Goal: Transaction & Acquisition: Purchase product/service

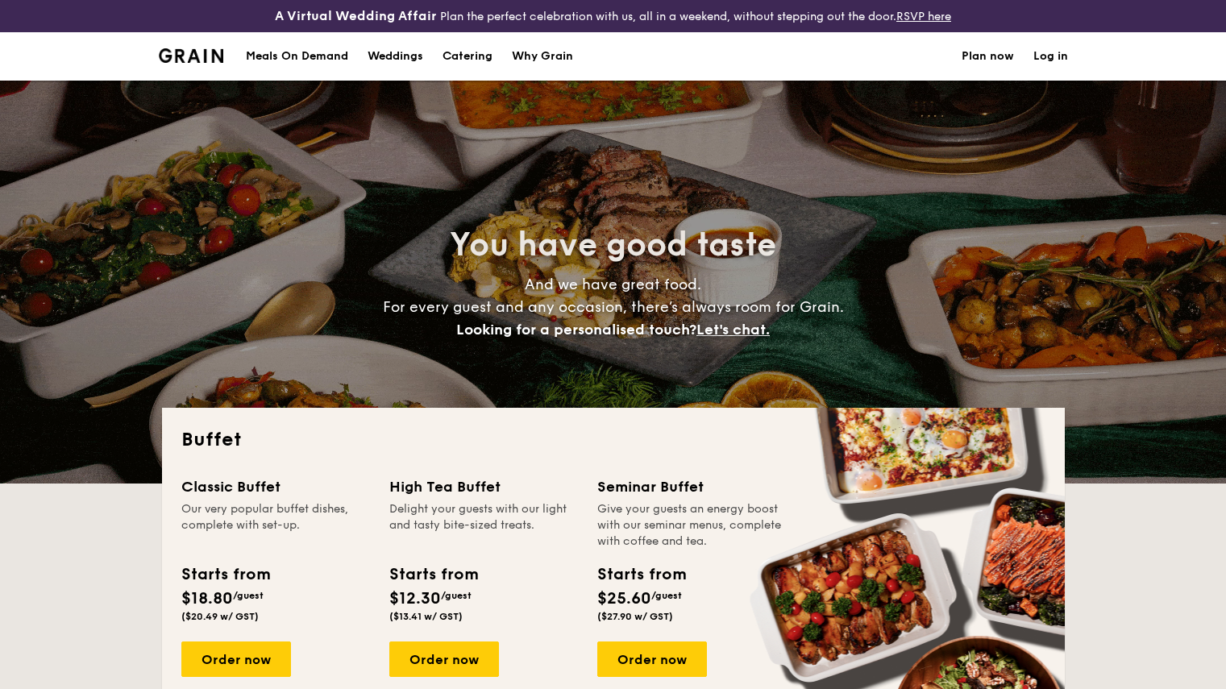
select select
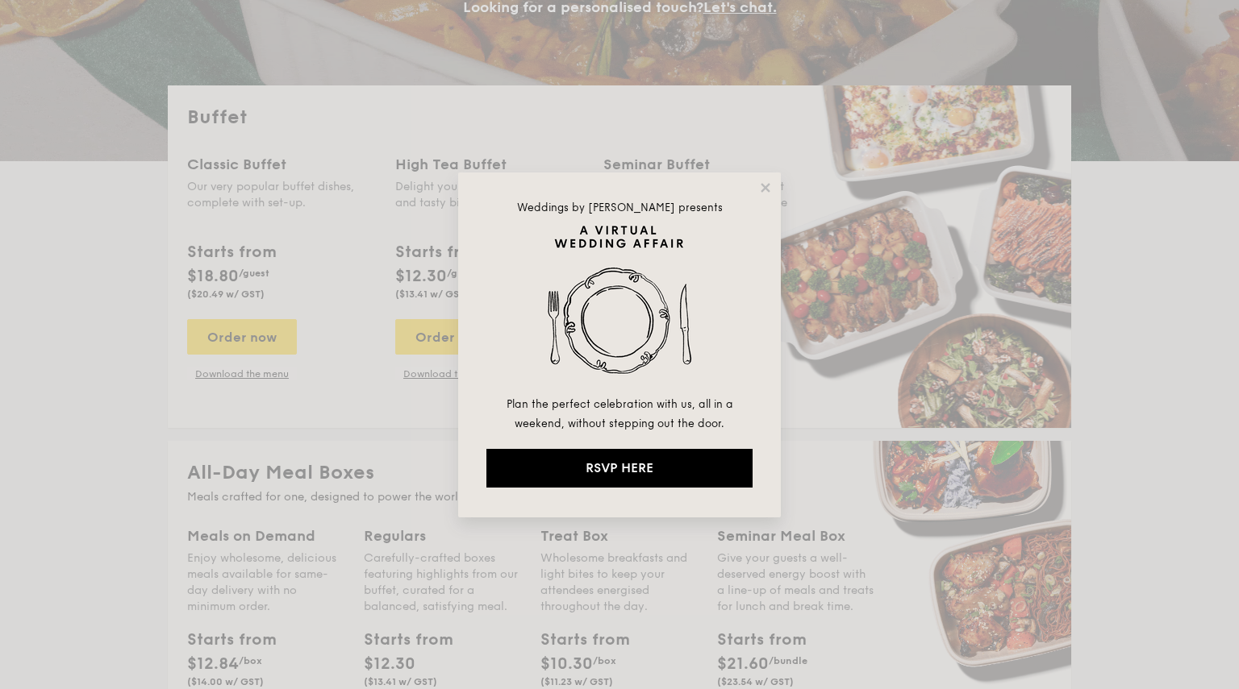
click at [768, 196] on div "Weddings by [PERSON_NAME] presents Plan the perfect celebration with us, all in…" at bounding box center [619, 345] width 323 height 345
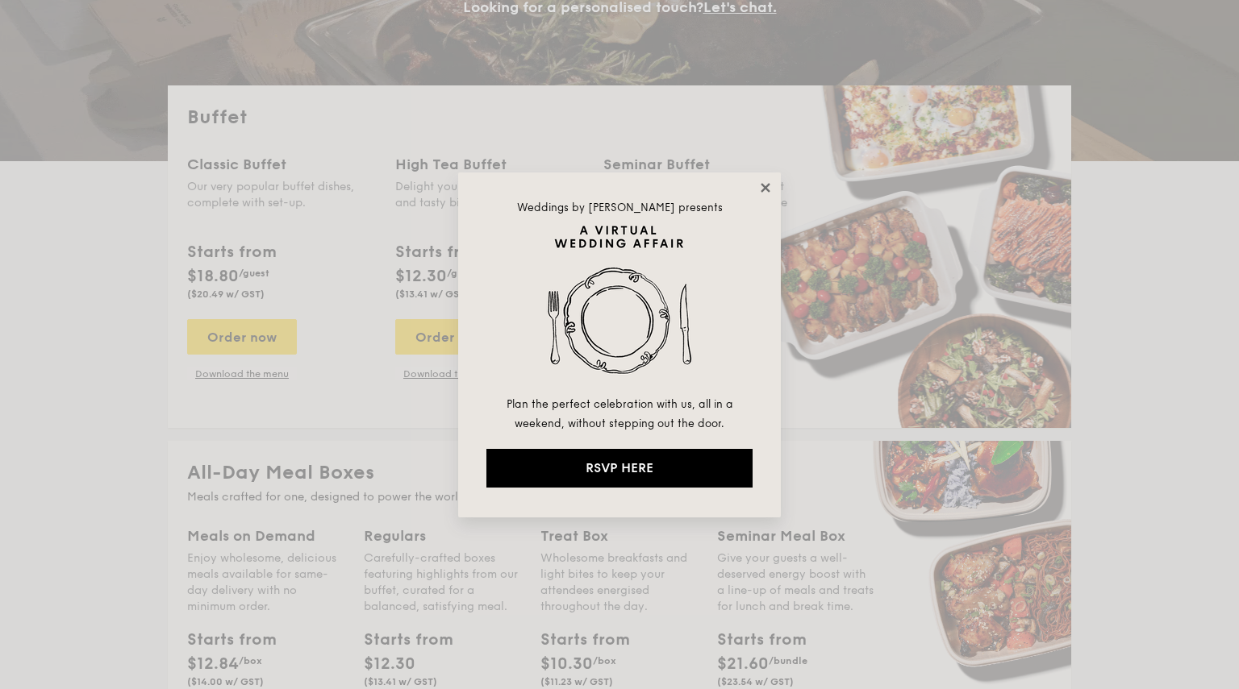
click at [766, 189] on icon at bounding box center [764, 187] width 9 height 9
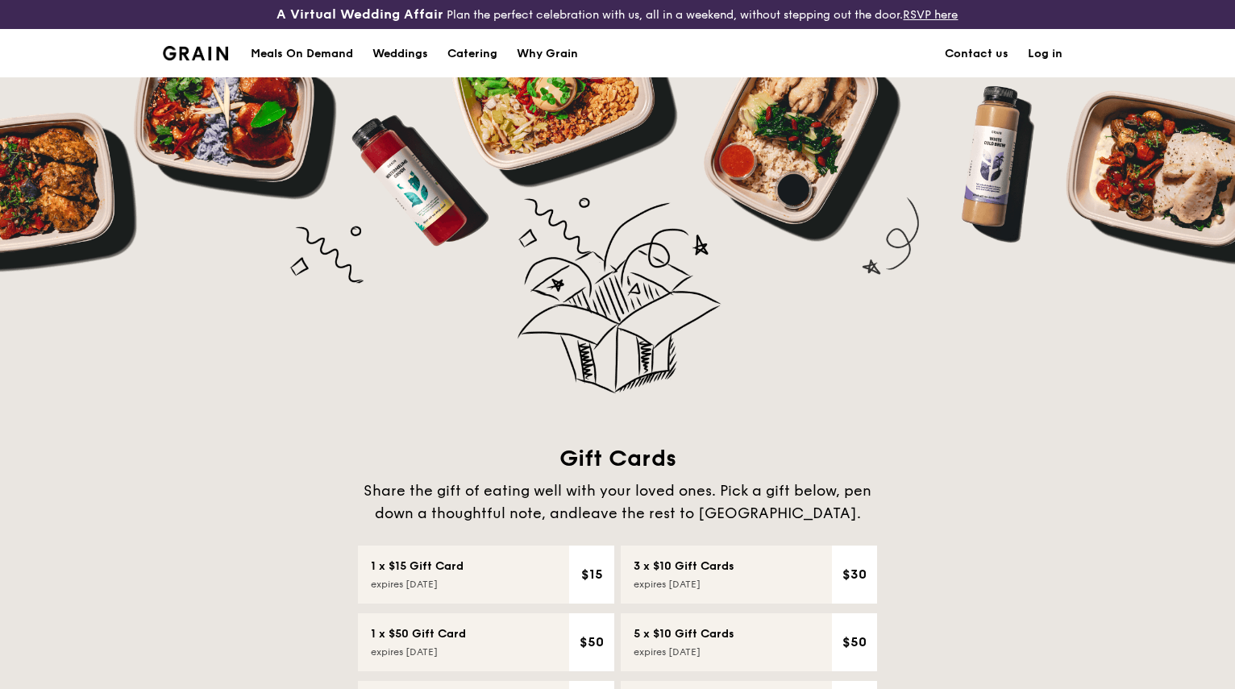
click at [318, 44] on div "Meals On Demand" at bounding box center [302, 54] width 102 height 48
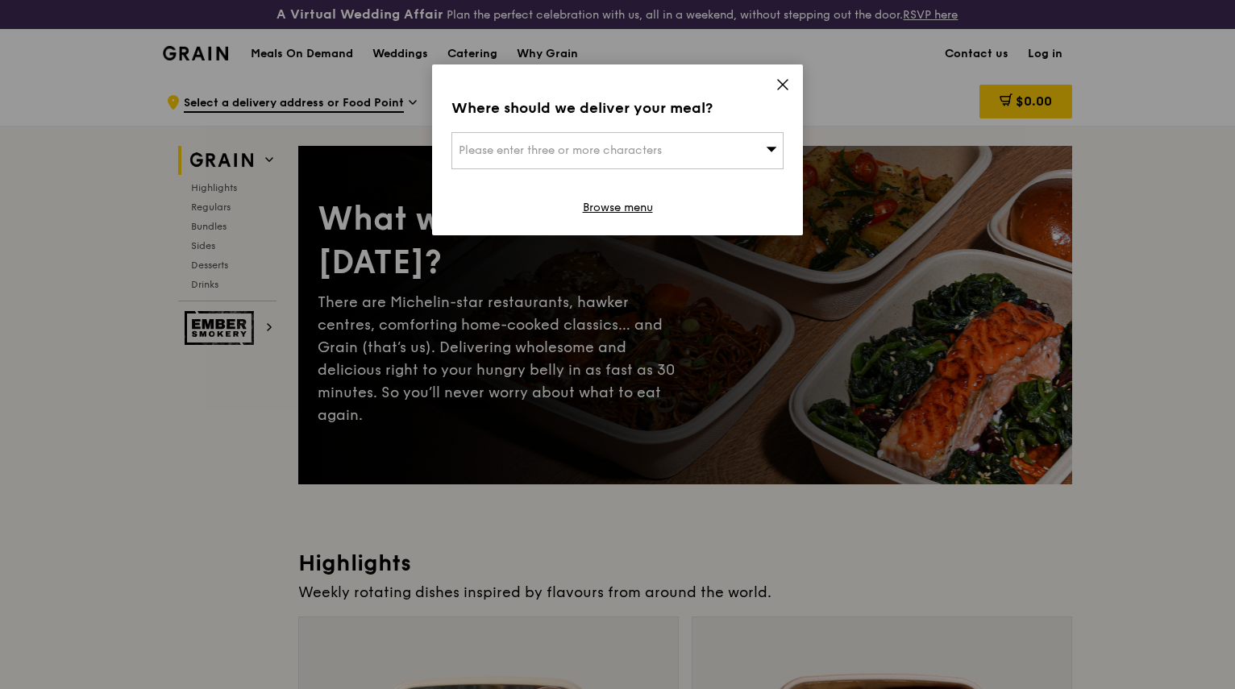
click at [780, 83] on icon at bounding box center [783, 84] width 15 height 15
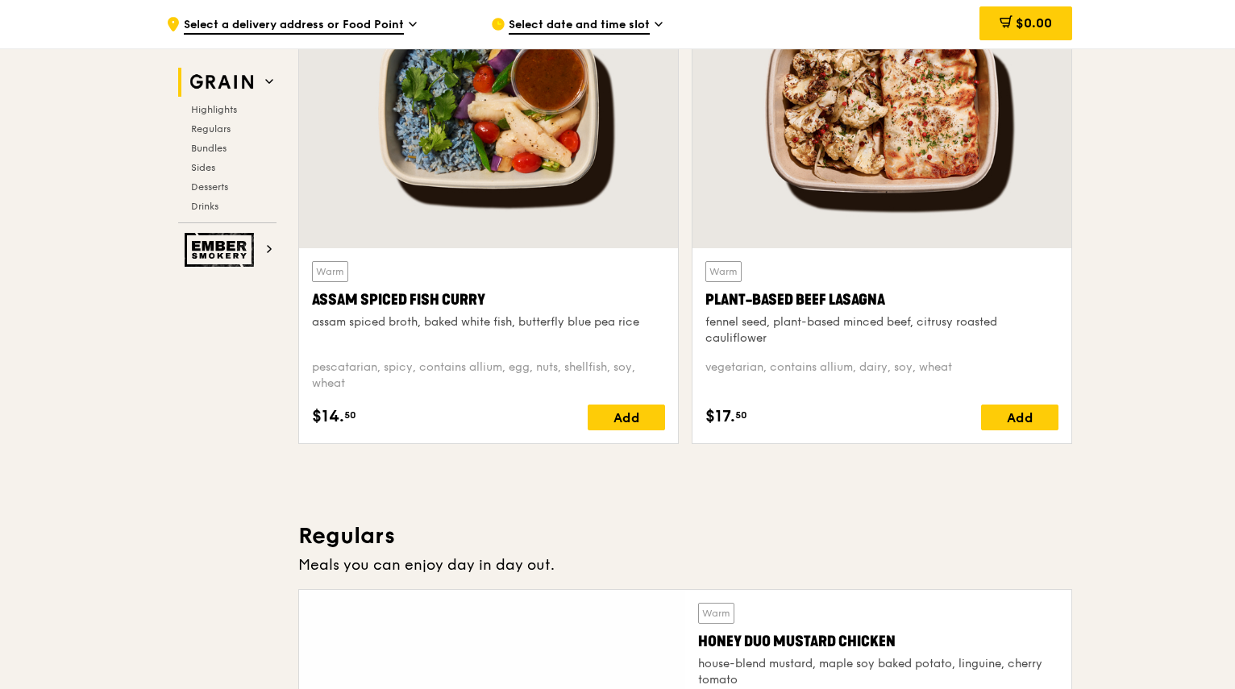
scroll to position [806, 0]
